Goal: Navigation & Orientation: Find specific page/section

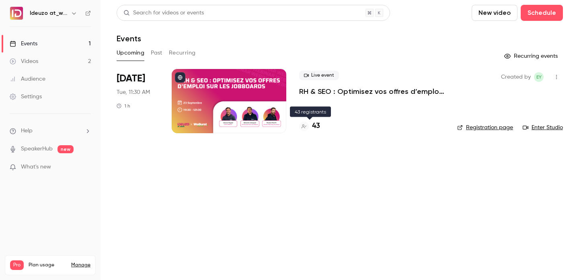
click at [314, 130] on h4 "43" at bounding box center [316, 126] width 8 height 11
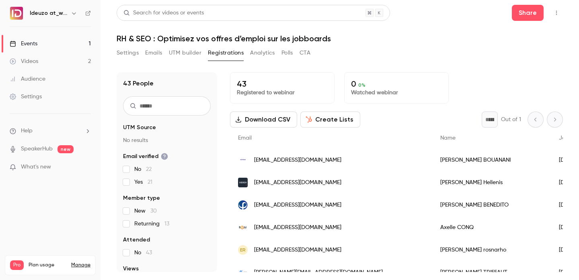
click at [85, 43] on link "Events 1" at bounding box center [50, 44] width 100 height 18
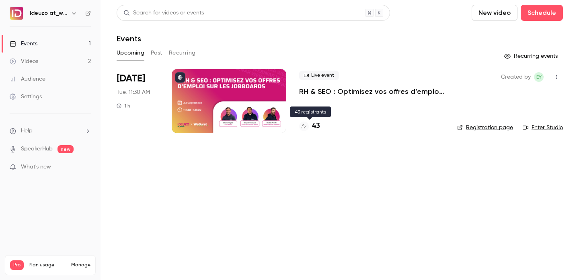
click at [314, 122] on h4 "43" at bounding box center [316, 126] width 8 height 11
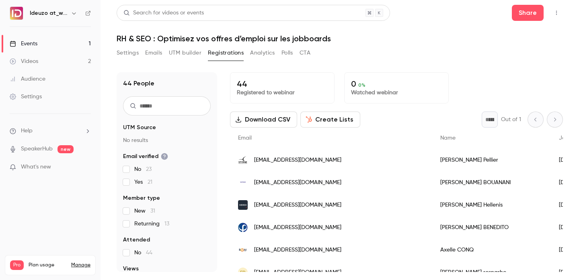
click at [80, 43] on link "Events 1" at bounding box center [50, 44] width 100 height 18
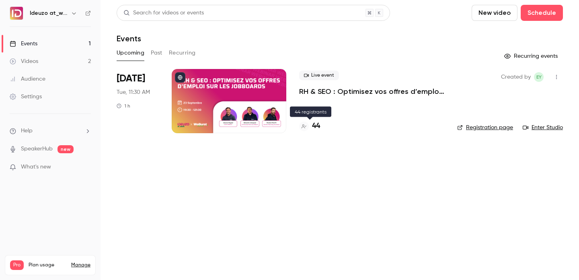
click at [319, 125] on h4 "44" at bounding box center [316, 126] width 8 height 11
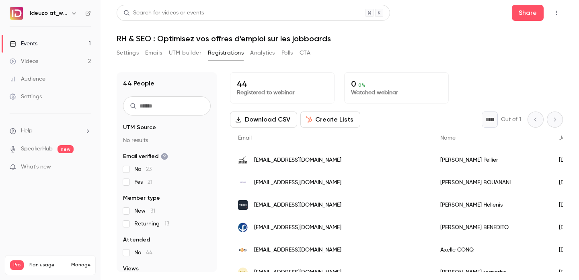
click at [53, 37] on link "Events 1" at bounding box center [50, 44] width 100 height 18
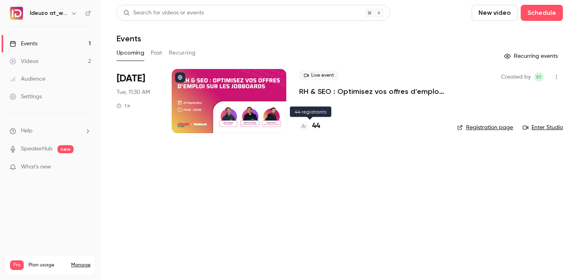
click at [314, 129] on h4 "44" at bounding box center [316, 126] width 8 height 11
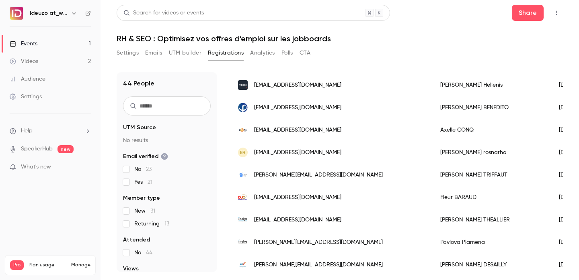
scroll to position [37, 0]
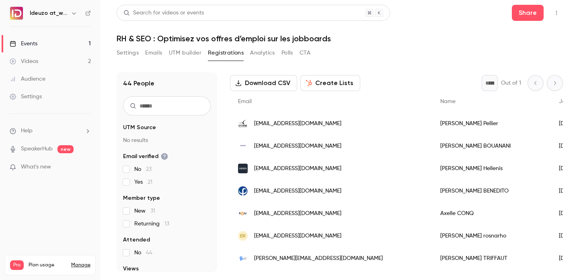
click at [70, 32] on ul "Events 1 Videos 2 Audience Settings" at bounding box center [50, 70] width 100 height 87
click at [70, 38] on link "Events 1" at bounding box center [50, 44] width 100 height 18
